Goal: Transaction & Acquisition: Purchase product/service

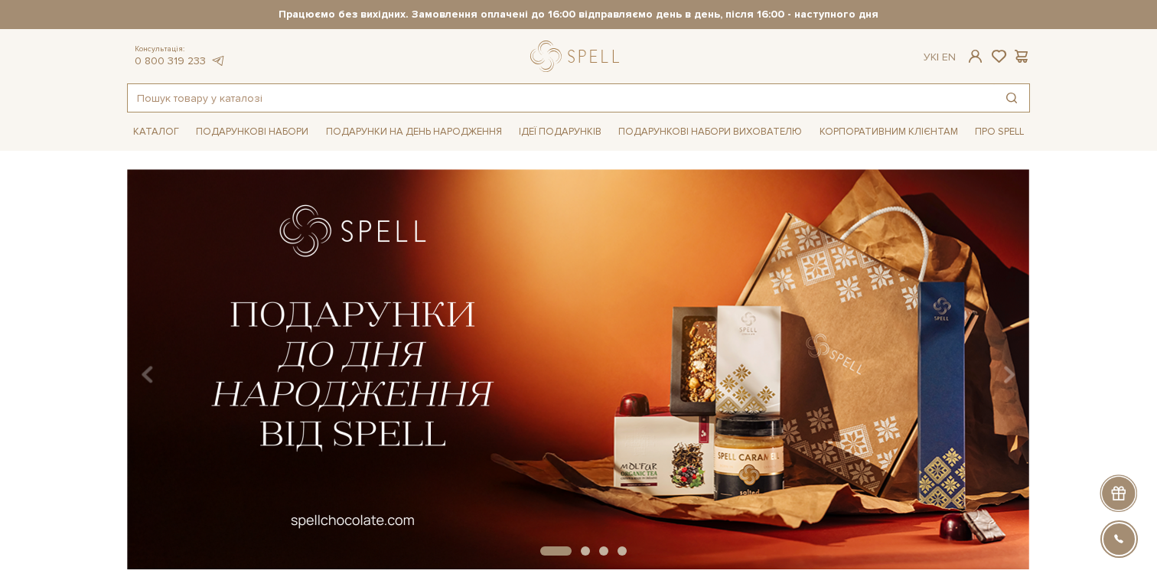
click at [364, 102] on input "text" at bounding box center [561, 98] width 866 height 28
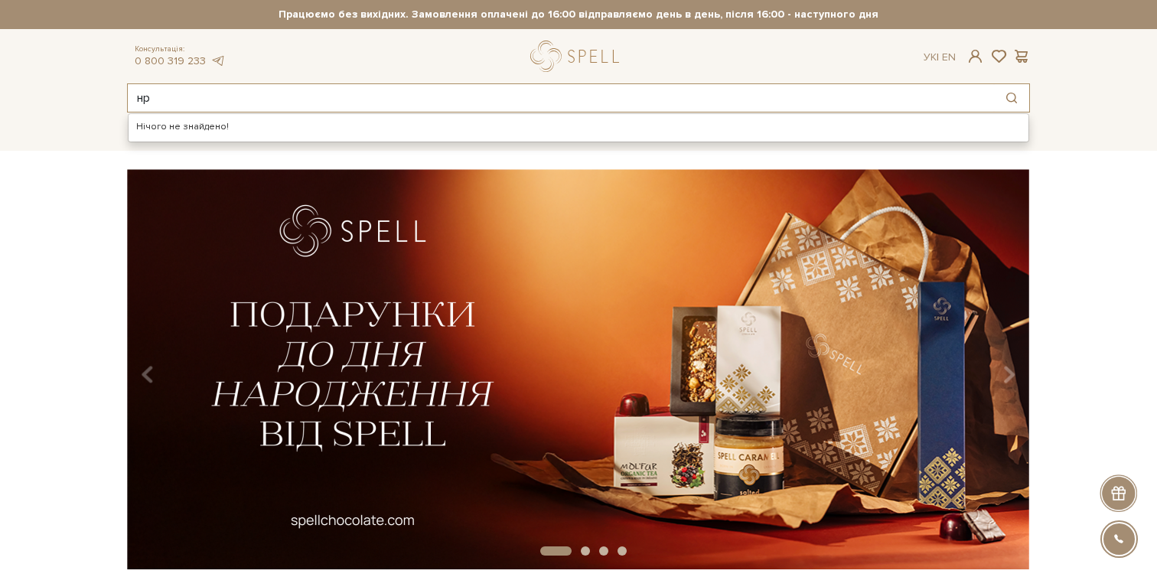
type input "н"
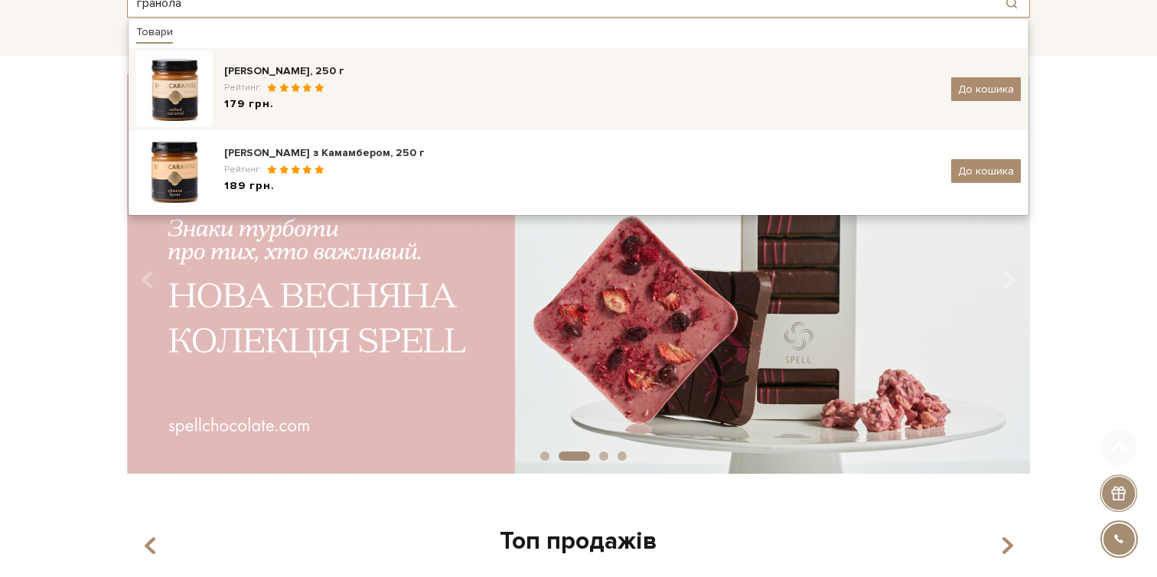
scroll to position [104, 0]
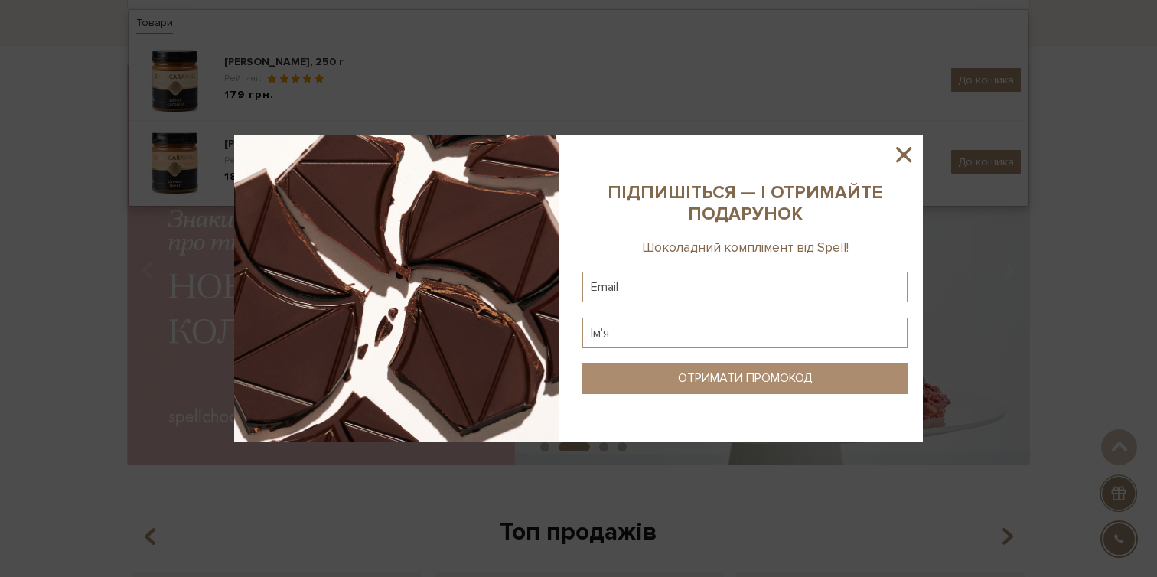
click at [902, 153] on icon at bounding box center [903, 154] width 15 height 15
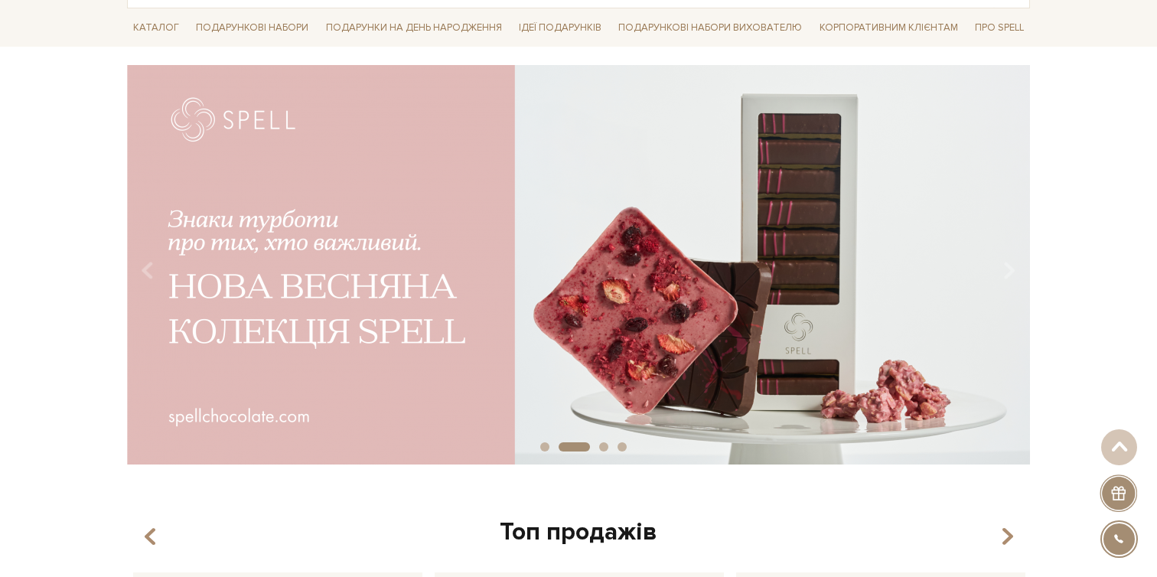
scroll to position [0, 0]
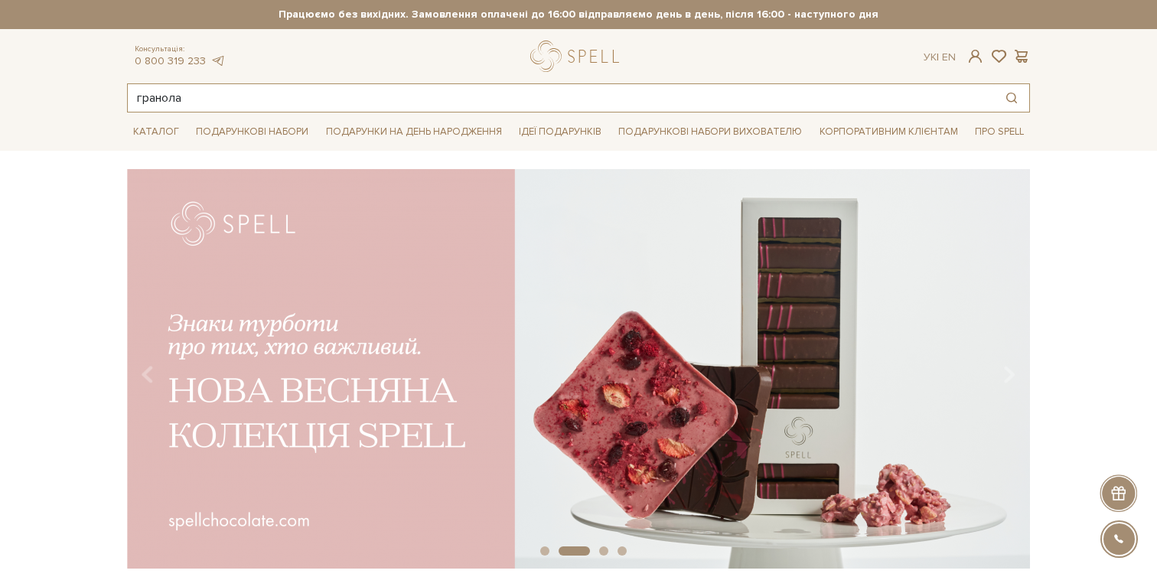
click at [253, 96] on input "гранола" at bounding box center [561, 98] width 866 height 28
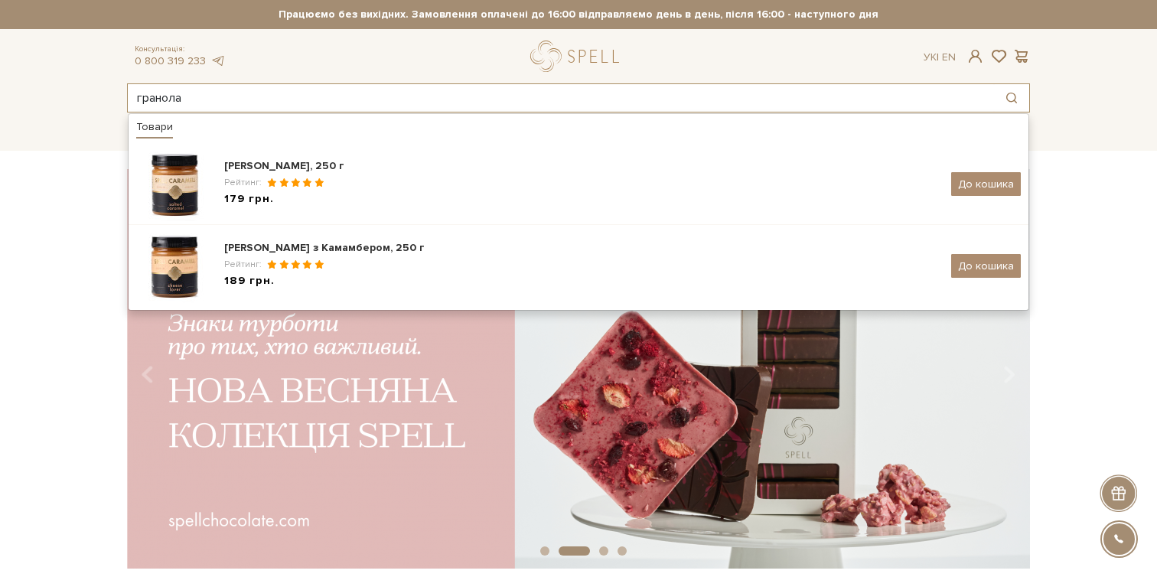
click at [161, 99] on input "гранола" at bounding box center [561, 98] width 866 height 28
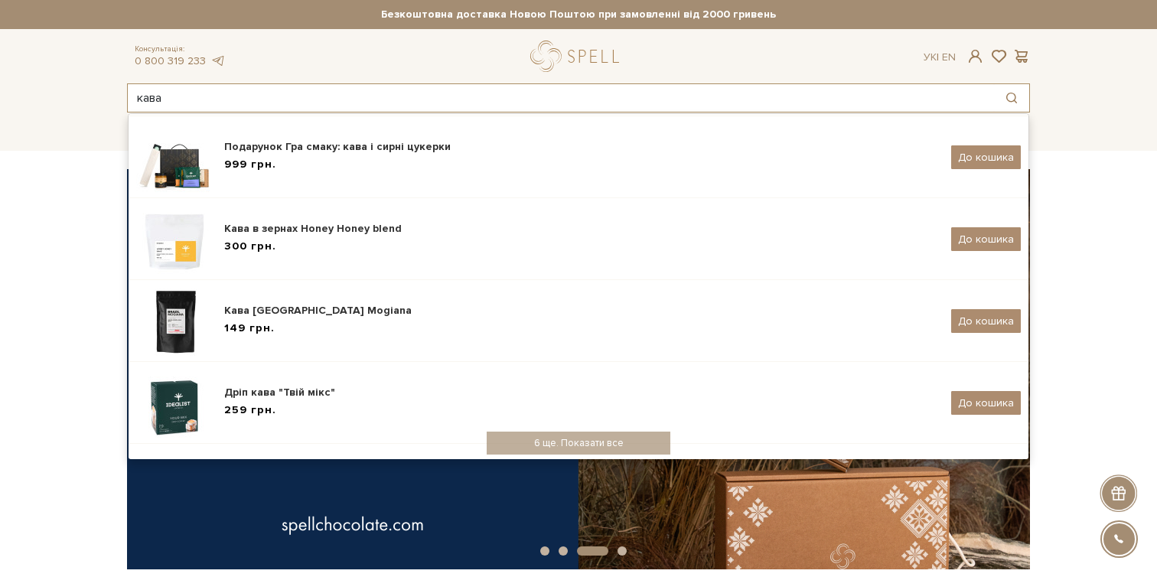
scroll to position [289, 0]
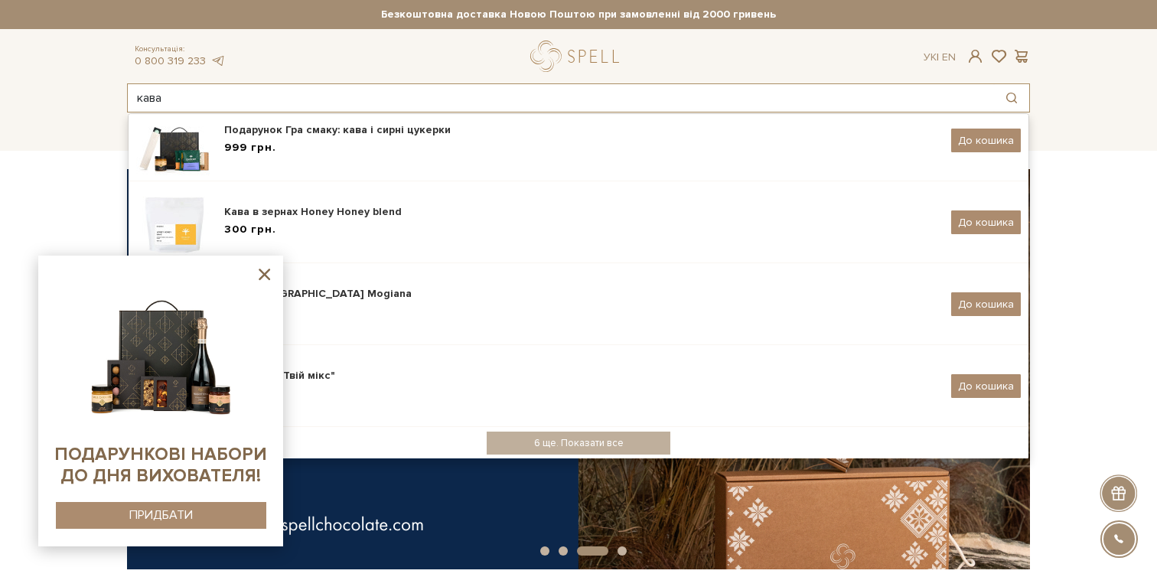
click at [152, 100] on input "кава" at bounding box center [561, 98] width 866 height 28
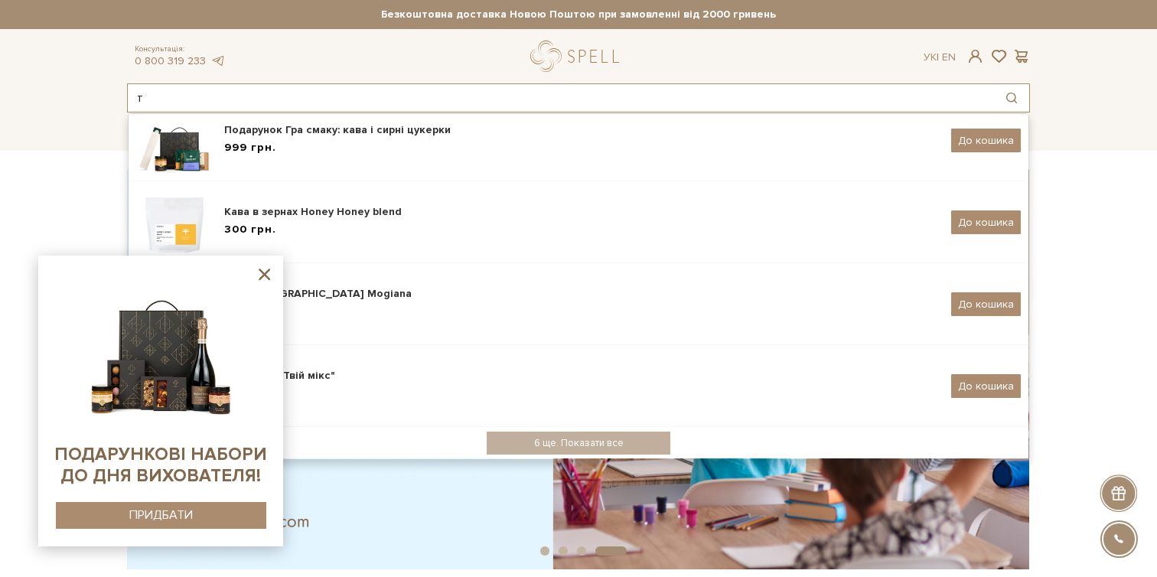
scroll to position [0, 0]
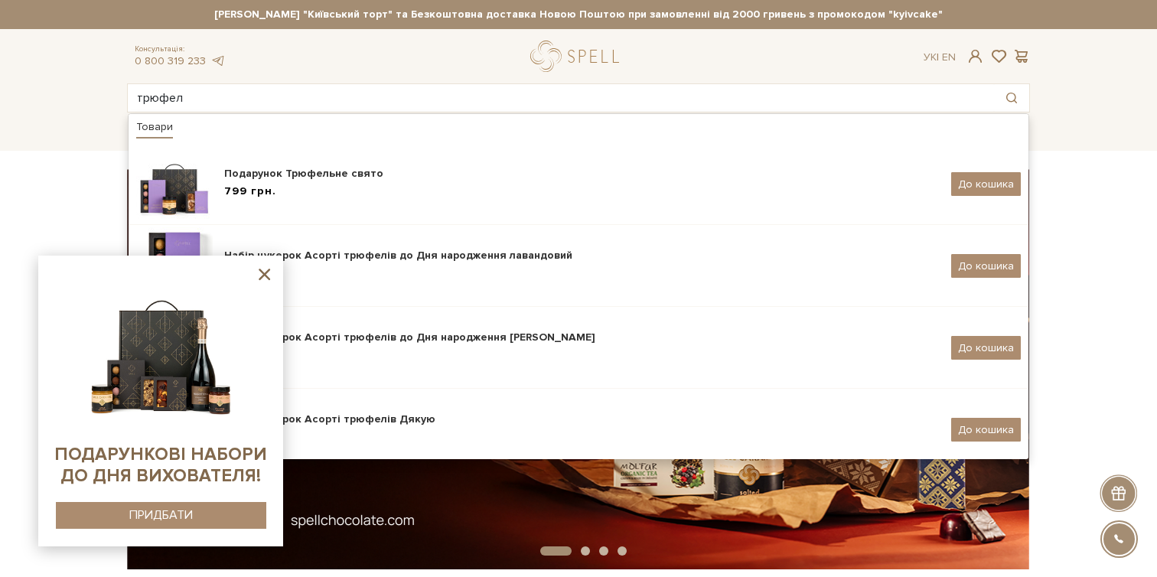
click at [264, 269] on icon at bounding box center [264, 274] width 19 height 19
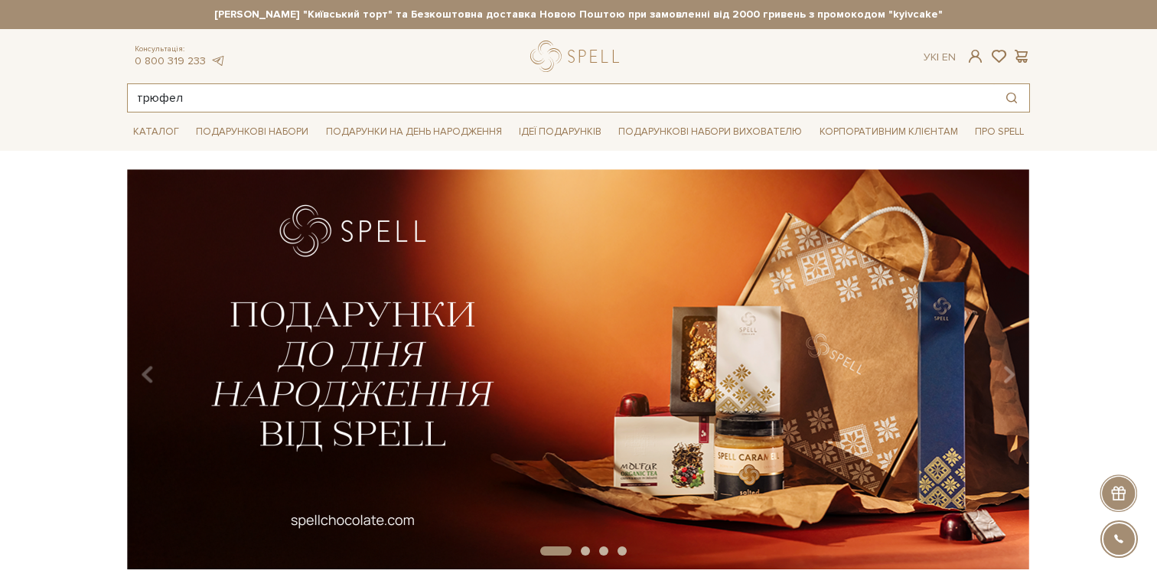
click at [246, 96] on input "трюфел" at bounding box center [561, 98] width 866 height 28
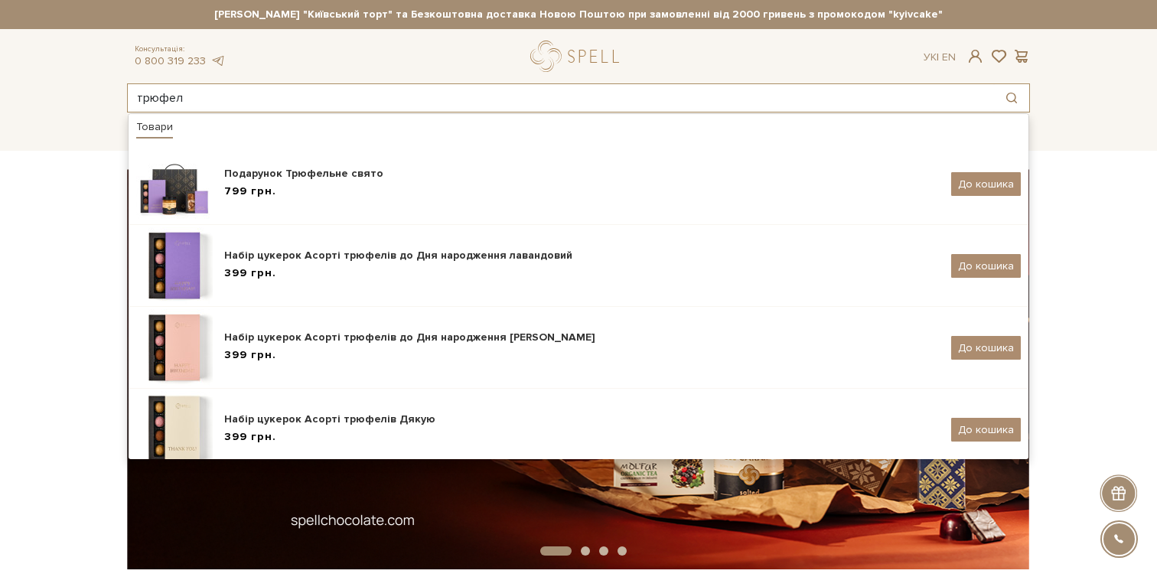
click at [171, 102] on input "трюфел" at bounding box center [561, 98] width 866 height 28
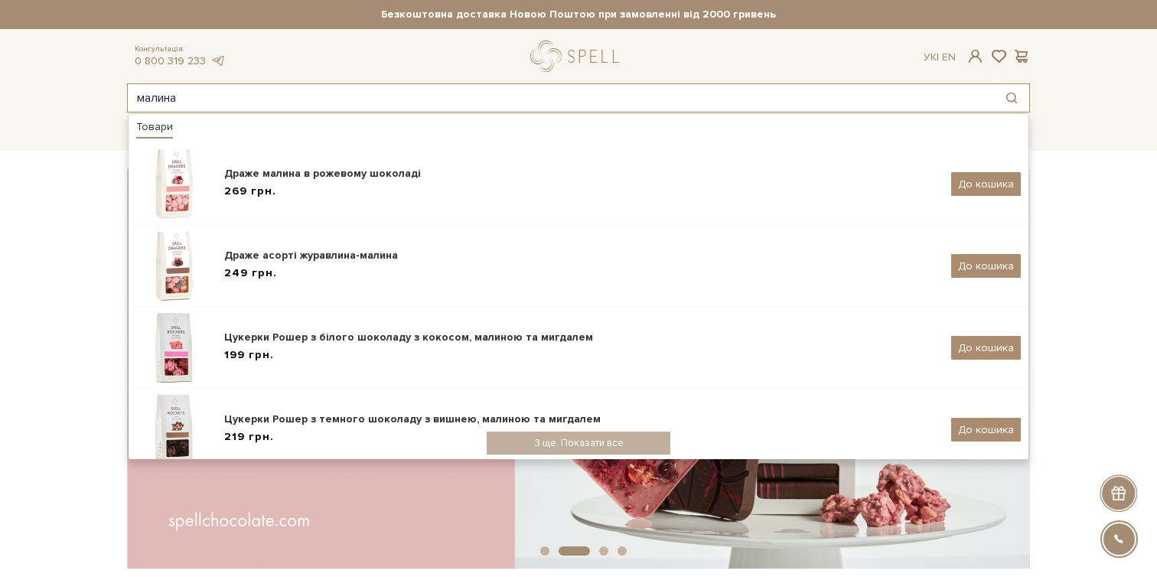
click at [152, 99] on input "малина" at bounding box center [561, 98] width 866 height 28
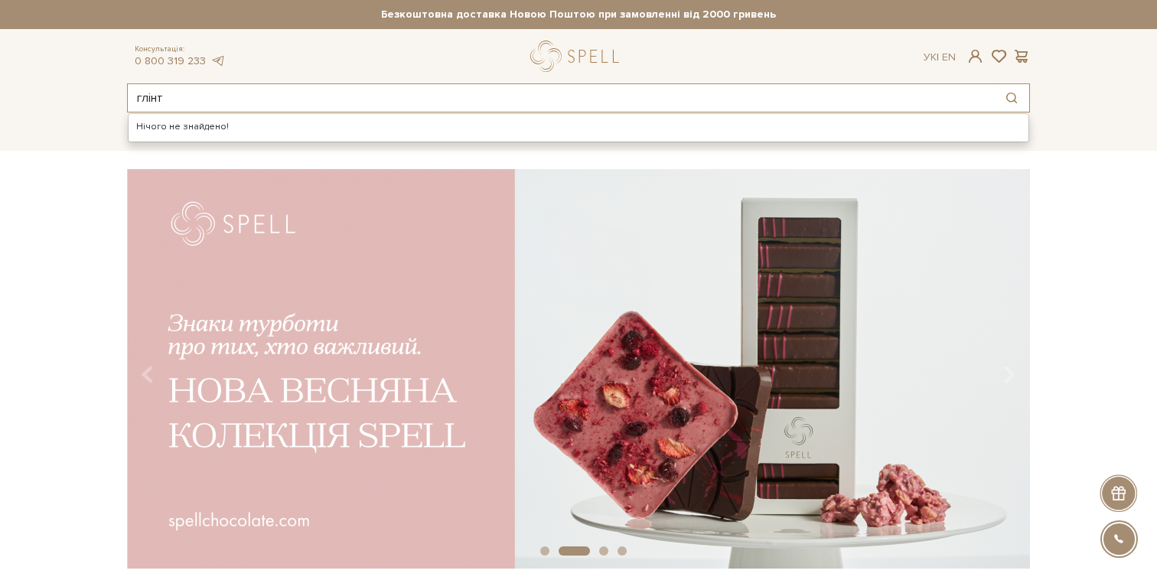
click at [144, 105] on input "глінт" at bounding box center [561, 98] width 866 height 28
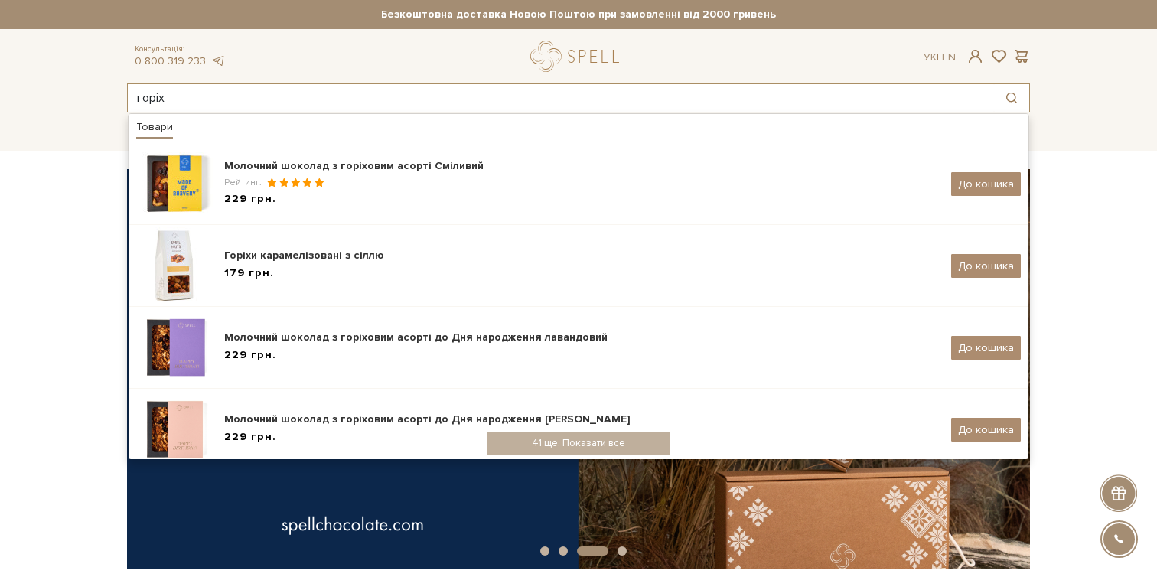
click at [151, 98] on input "горіх" at bounding box center [561, 98] width 866 height 28
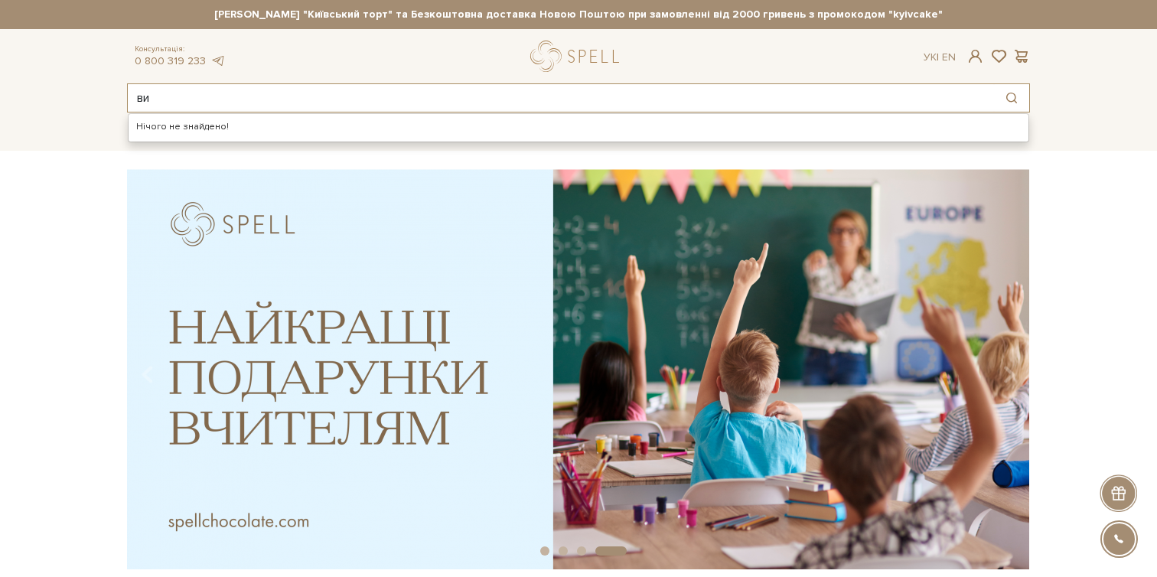
type input "в"
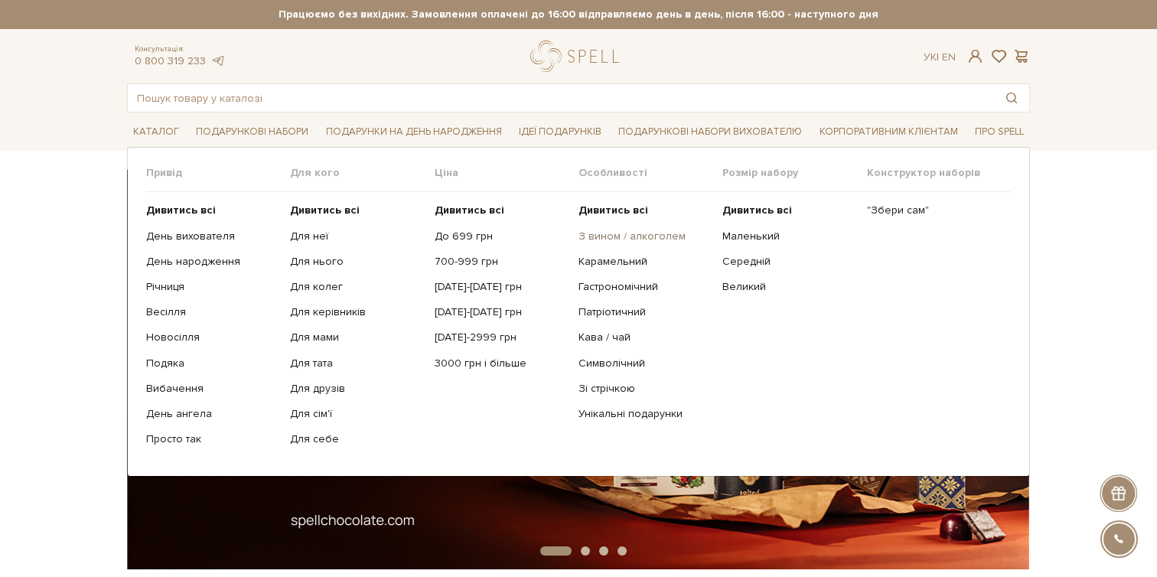
click at [603, 233] on link "З вином / алкоголем" at bounding box center [645, 237] width 132 height 14
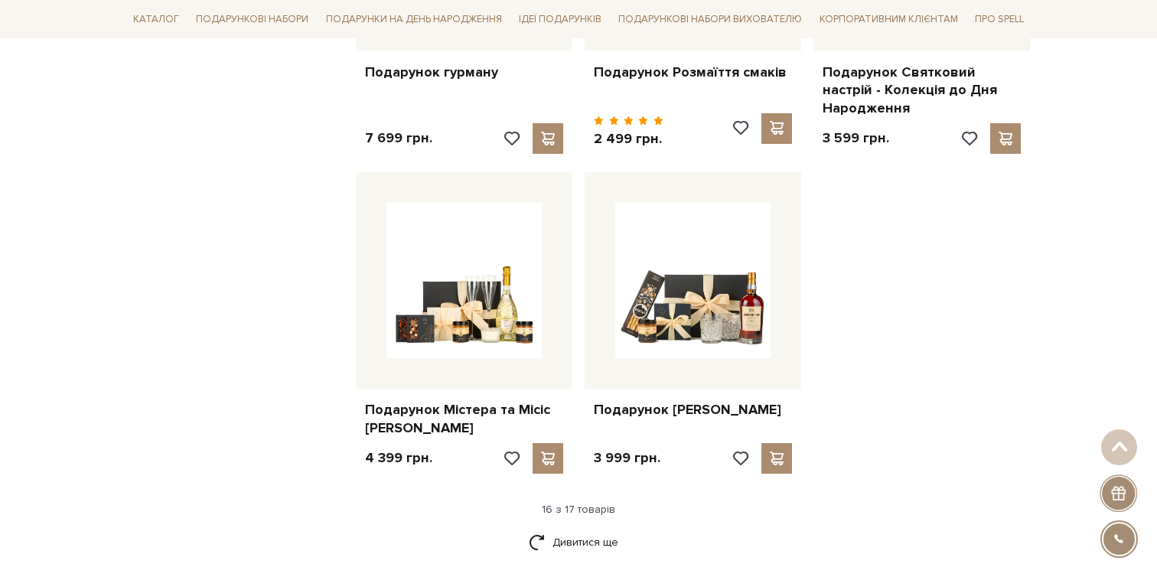
scroll to position [1856, 0]
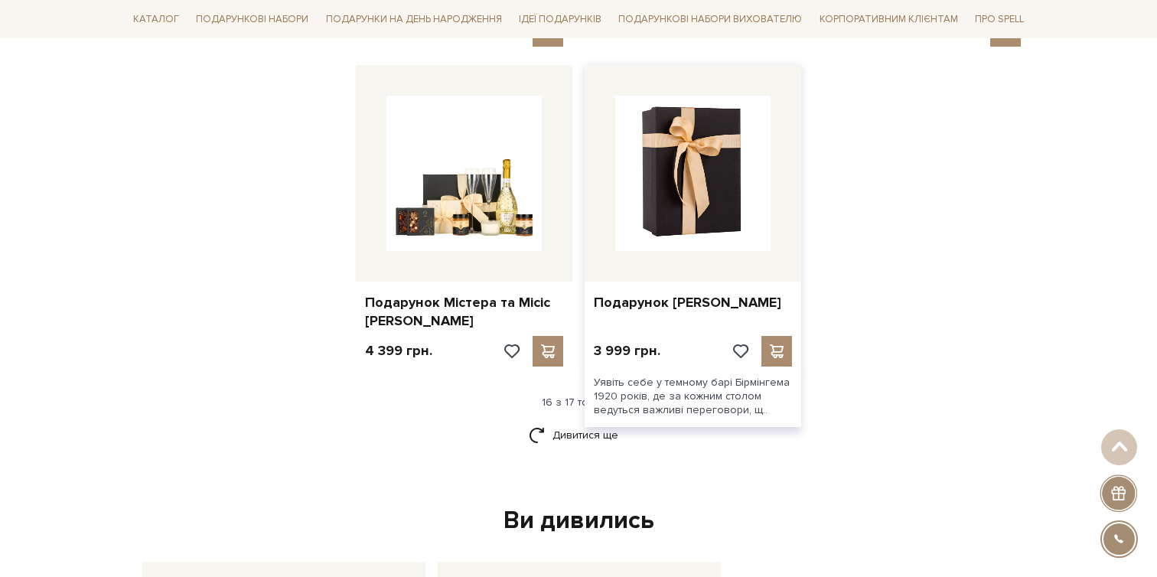
click at [697, 228] on img at bounding box center [692, 173] width 155 height 155
